Goal: Task Accomplishment & Management: Manage account settings

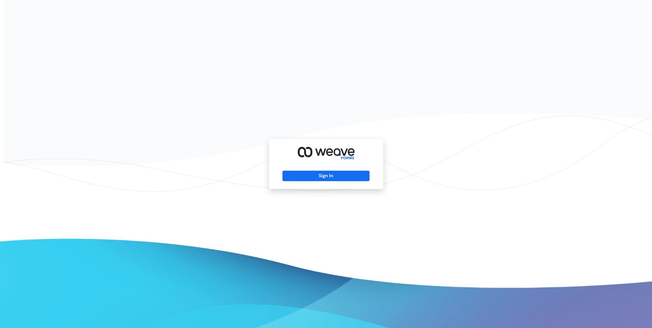
drag, startPoint x: 337, startPoint y: 4, endPoint x: 334, endPoint y: 1, distance: 4.6
click at [337, 4] on div "Sign In" at bounding box center [326, 164] width 652 height 328
click at [325, 177] on button "Sign In" at bounding box center [325, 176] width 87 height 10
